Goal: Information Seeking & Learning: Learn about a topic

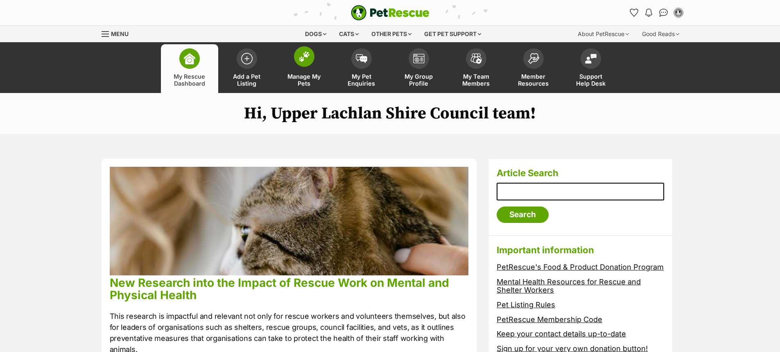
click at [311, 57] on span at bounding box center [304, 56] width 20 height 20
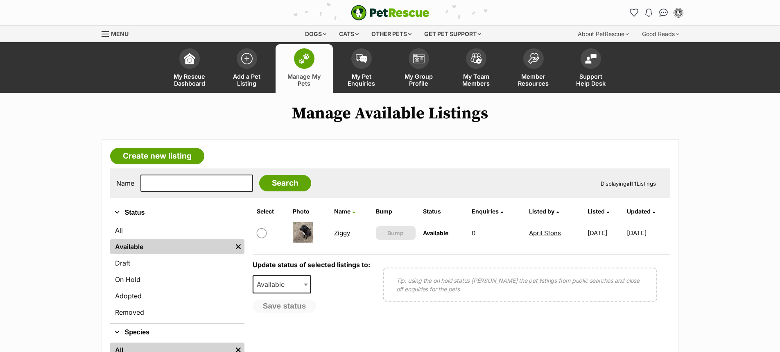
click at [344, 233] on link "Ziggy" at bounding box center [342, 233] width 16 height 8
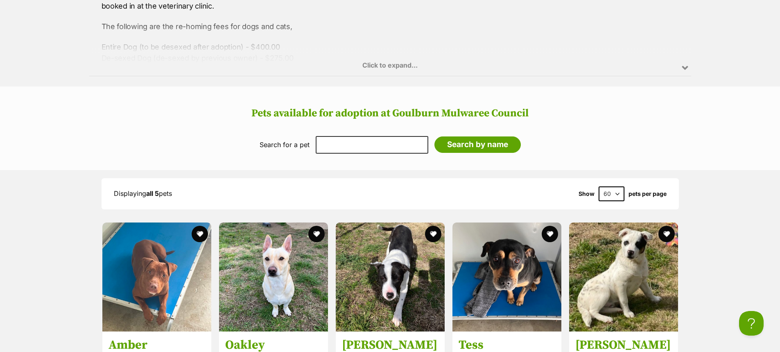
scroll to position [737, 0]
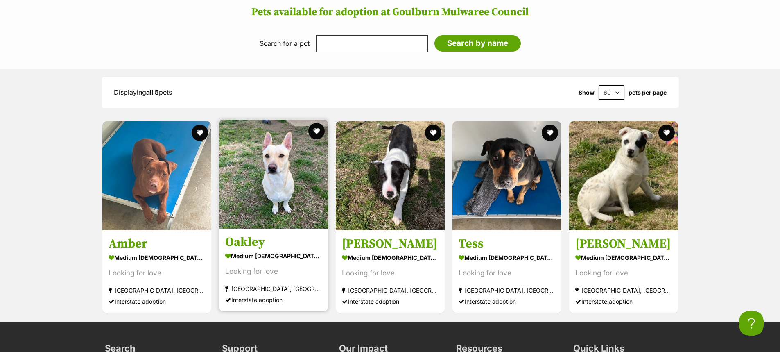
click at [265, 238] on h3 "Oakley" at bounding box center [273, 242] width 97 height 16
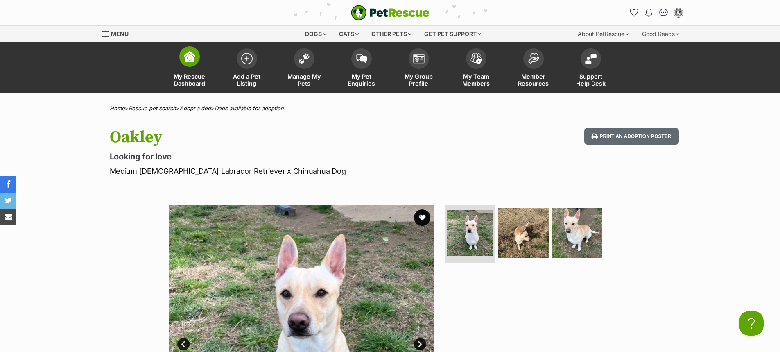
click at [186, 63] on span at bounding box center [189, 56] width 20 height 20
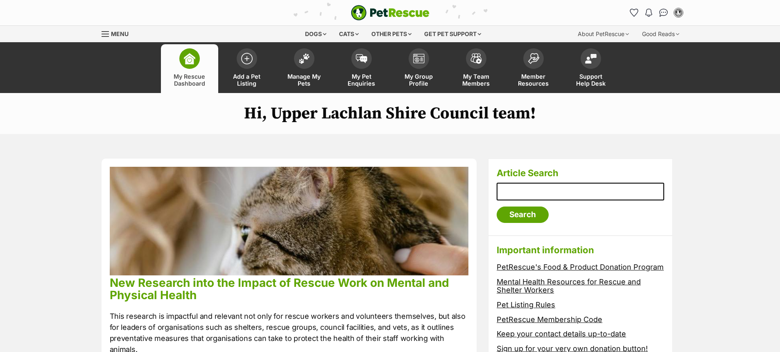
drag, startPoint x: 727, startPoint y: 184, endPoint x: 532, endPoint y: 129, distance: 202.6
